Goal: Task Accomplishment & Management: Manage account settings

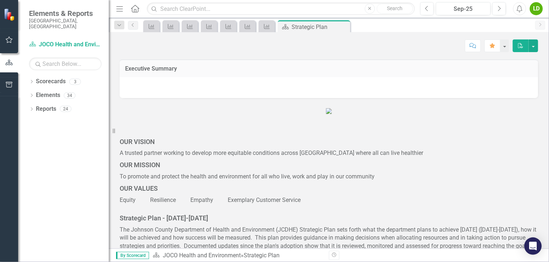
click at [149, 116] on figure at bounding box center [329, 111] width 418 height 8
click at [155, 26] on icon "Key Success Indicator" at bounding box center [151, 27] width 7 height 6
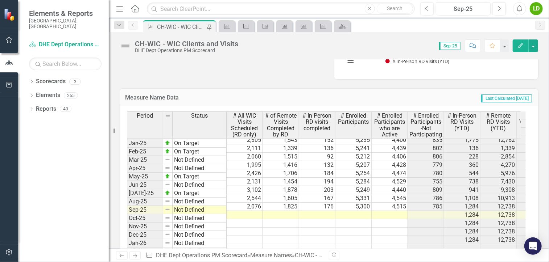
scroll to position [507, 0]
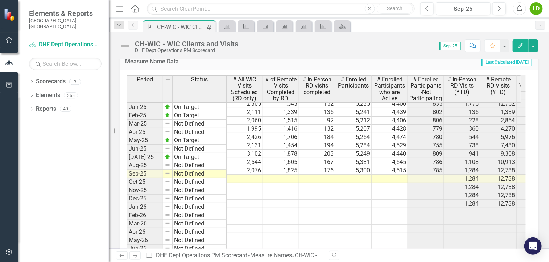
click at [351, 170] on tbody "Oct-23 Not Defined 5,376 4,535 841 0 Nov-23 Not Defined 5,341 4,426 915 0 Dec-2…" at bounding box center [394, 146] width 535 height 326
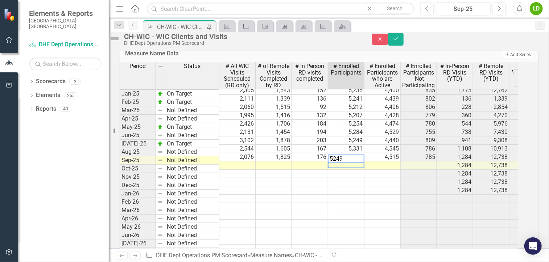
click at [379, 170] on td at bounding box center [382, 166] width 36 height 8
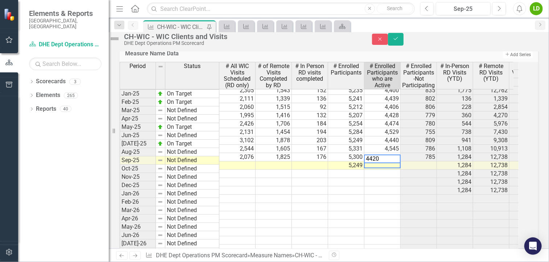
type textarea "4420"
click at [120, 192] on div "Period Status # All WIC Visits Scheduled (RD only) # of Remote Visits Completed…" at bounding box center [120, 127] width 0 height 336
click at [317, 170] on td at bounding box center [310, 166] width 36 height 8
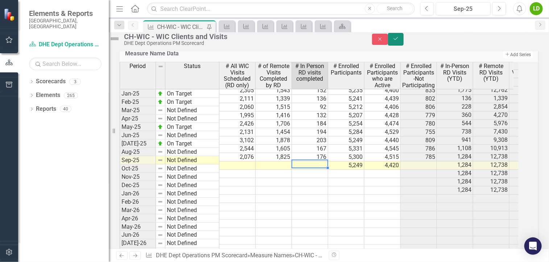
click at [404, 43] on button "Save" at bounding box center [396, 39] width 16 height 13
